Goal: Feedback & Contribution: Contribute content

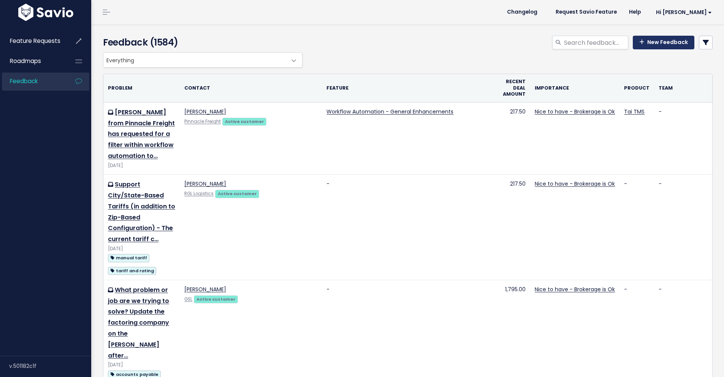
click at [641, 40] on link "New Feedback" at bounding box center [664, 43] width 62 height 14
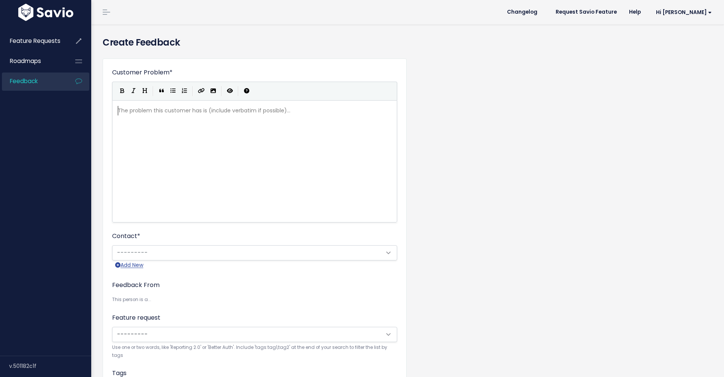
scroll to position [1, 0]
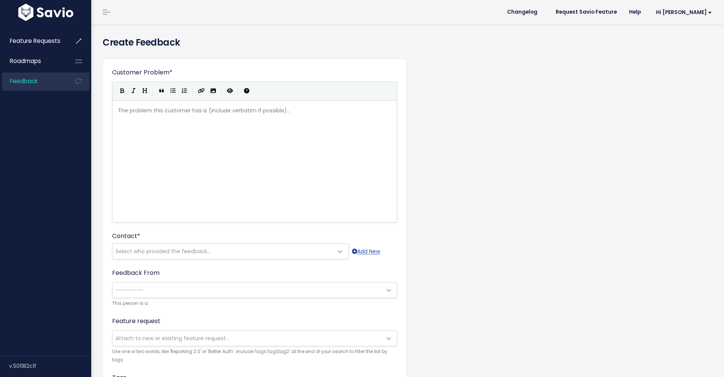
click at [220, 141] on div "The problem this customer has is (include verbatim if possible)... xxxxxxxxxx ​" at bounding box center [264, 171] width 296 height 133
type textarea "Bedrock Logistics requested for an"
type textarea "new Equipment Lne"
type textarea "enh"
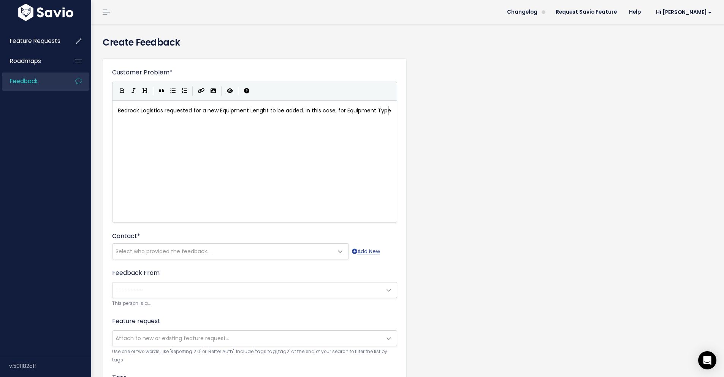
scroll to position [3, 131]
type textarea "ght to be added. In this case, for Equipment Type"
type textarea "Bedrock Logistics requested for a new Equipment Lenght to be added. In this cas…"
paste textarea
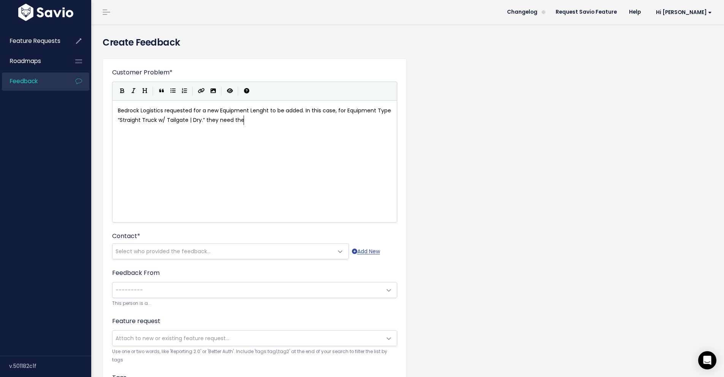
type textarea "they need the le"
type textarea "a new leghtn"
type textarea "n"
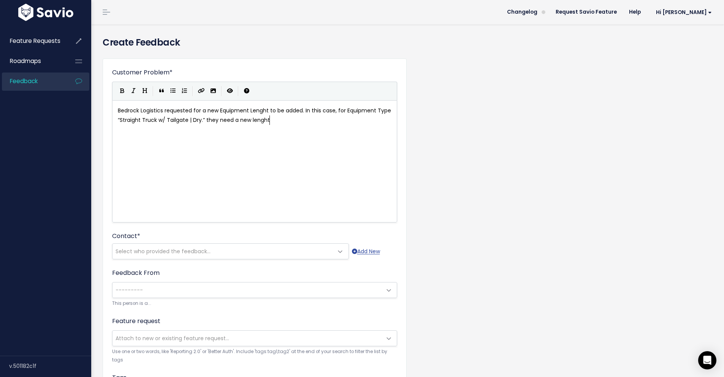
scroll to position [3, 13]
type textarea "nght"
type textarea "of"
paste textarea
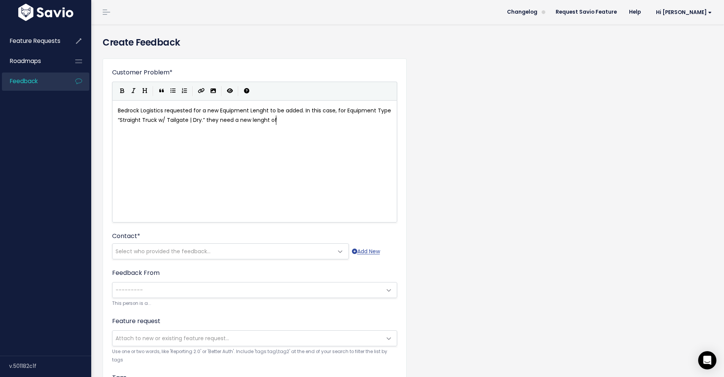
paste textarea "."
type textarea "."
type textarea "Right now, we only offer the op"
type textarea "40t"
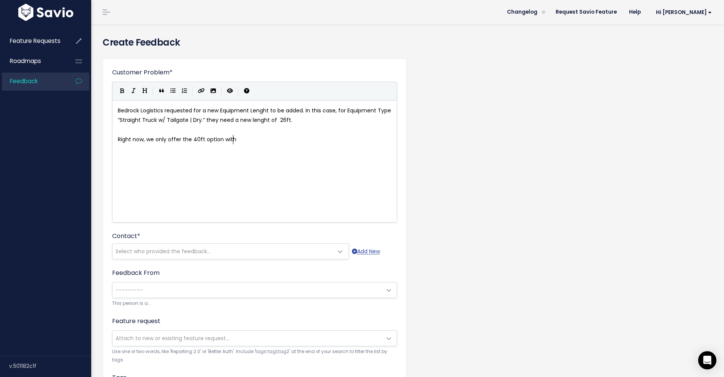
type textarea "ft option with"
type textarea "a"
type textarea "nd no chance to edit the fields to make sure the exact equo"
type textarea "i["
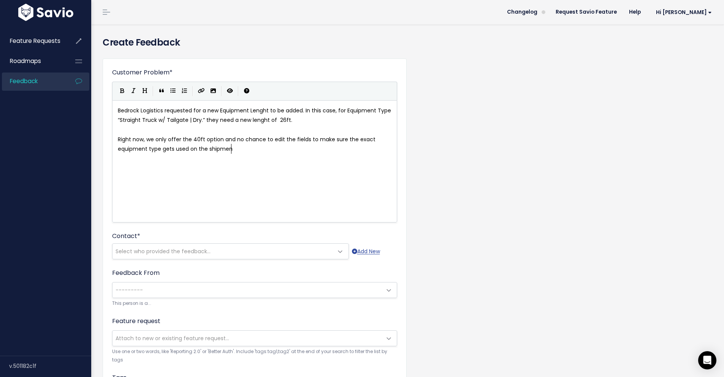
type textarea "pment type gets used on the shipment."
type textarea "Currently ,"
type textarea ", the information needs to be shared within the shipment instructions as a work…"
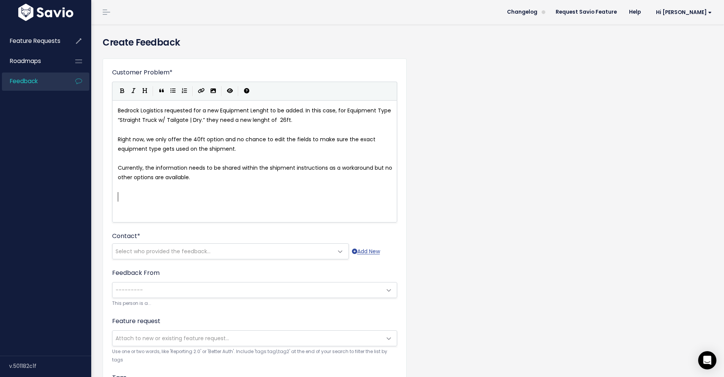
type textarea "N"
click at [187, 209] on div "xxxxxxxxxx Bedrock Logistics requested for a new Equipment Lenght to be added. …" at bounding box center [264, 171] width 296 height 133
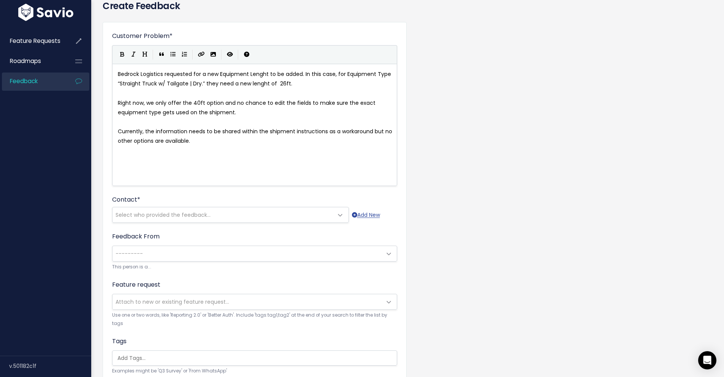
scroll to position [76, 0]
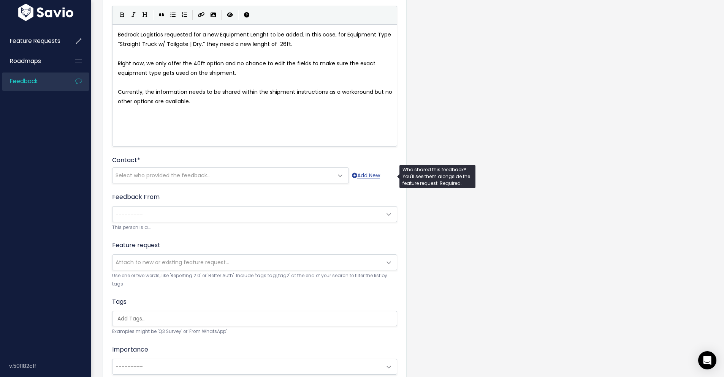
click at [204, 170] on span "Select who provided the feedback..." at bounding box center [223, 175] width 221 height 15
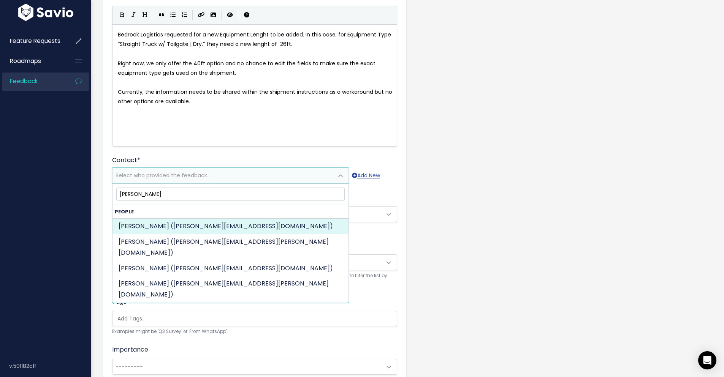
type input "brendan mc"
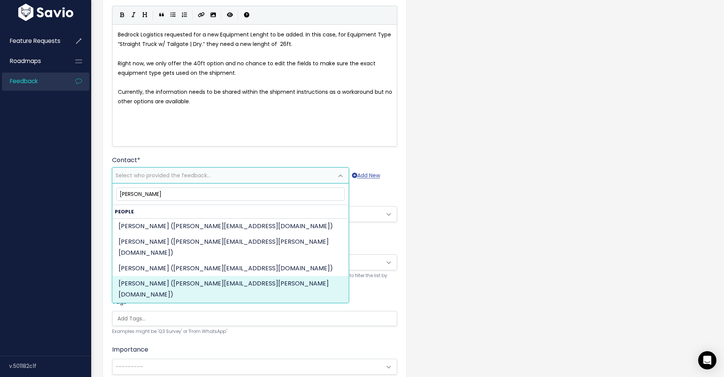
select select "ACTIVE"
select select "57735531"
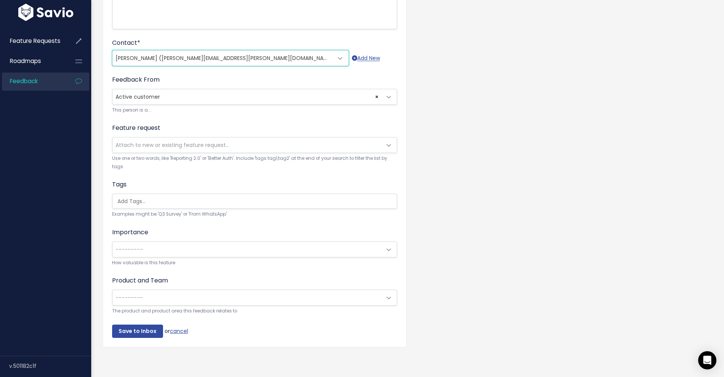
scroll to position [199, 0]
click at [130, 246] on span "---------" at bounding box center [129, 250] width 27 height 8
select select "NICE_TO_HAVE"
click at [150, 329] on input "Save to Inbox" at bounding box center [137, 332] width 51 height 14
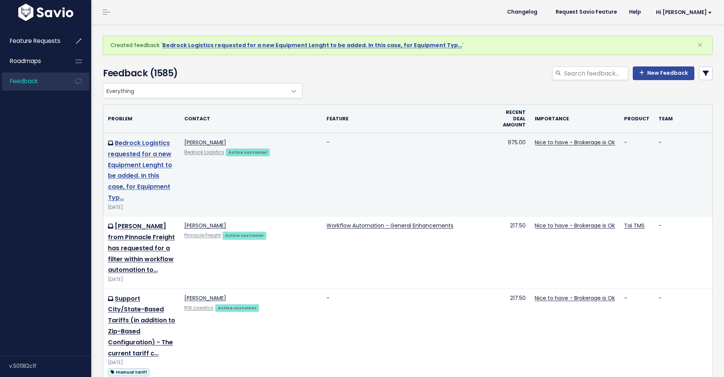
click at [150, 147] on link "Bedrock Logistics requested for a new Equipment Lenght to be added. In this cas…" at bounding box center [140, 170] width 64 height 63
